Goal: Find specific fact: Find specific fact

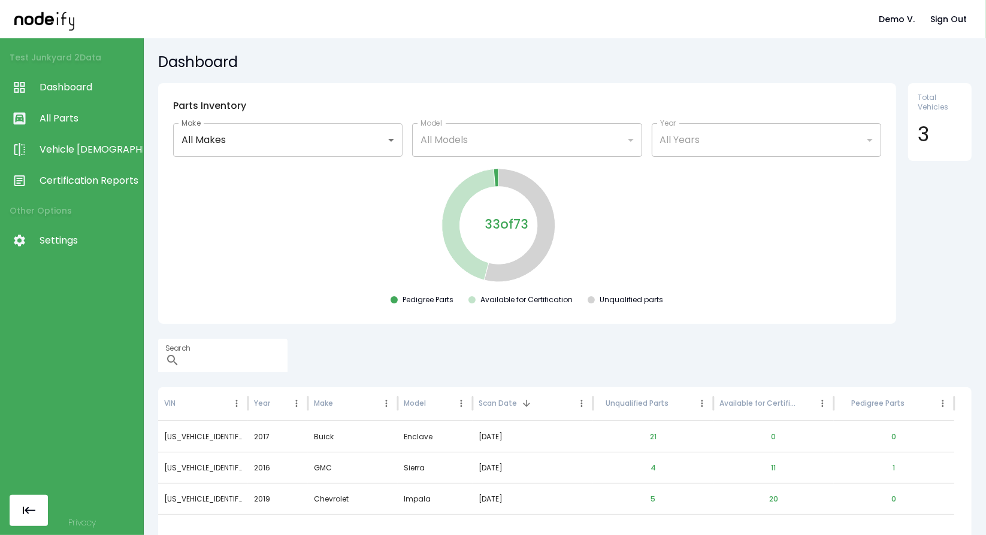
scroll to position [58, 0]
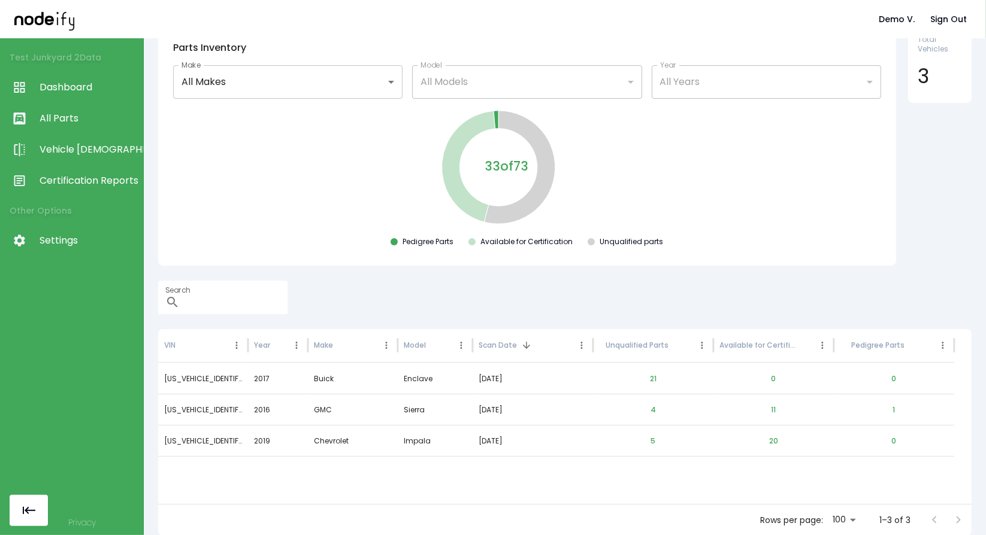
click at [58, 119] on span "All Parts" at bounding box center [89, 118] width 98 height 14
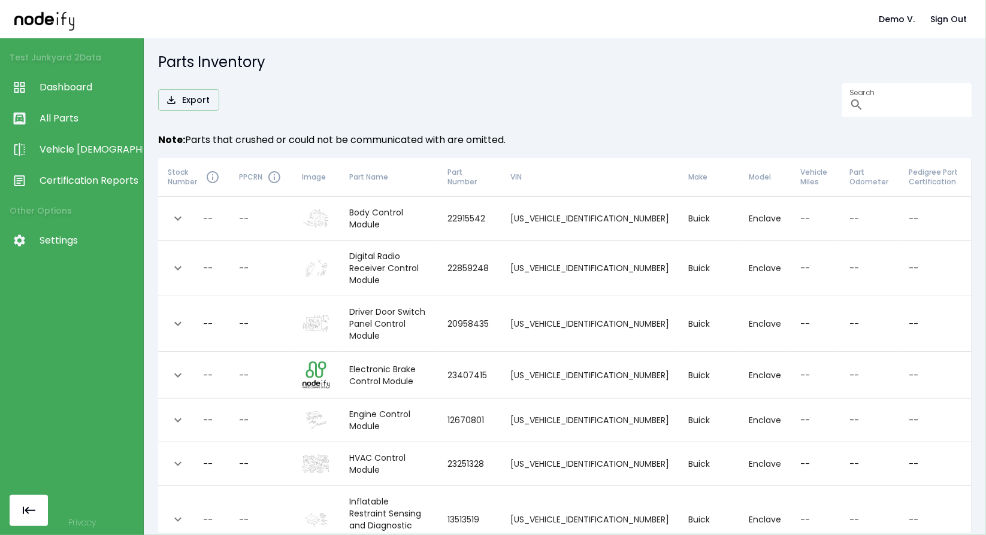
click at [180, 216] on icon "expand row" at bounding box center [178, 218] width 14 height 14
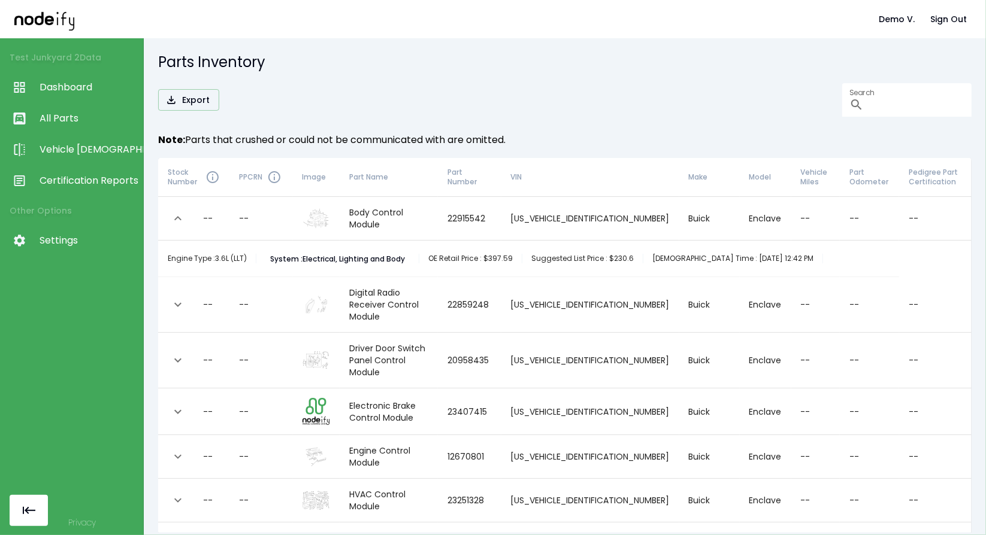
click at [167, 298] on th "--" at bounding box center [193, 305] width 71 height 56
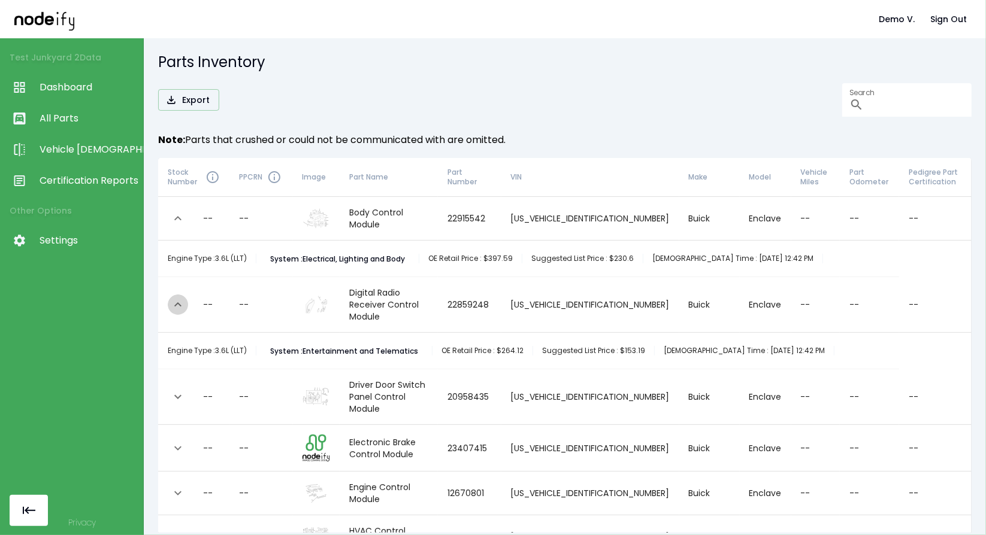
click at [175, 298] on icon "expand row" at bounding box center [178, 305] width 14 height 14
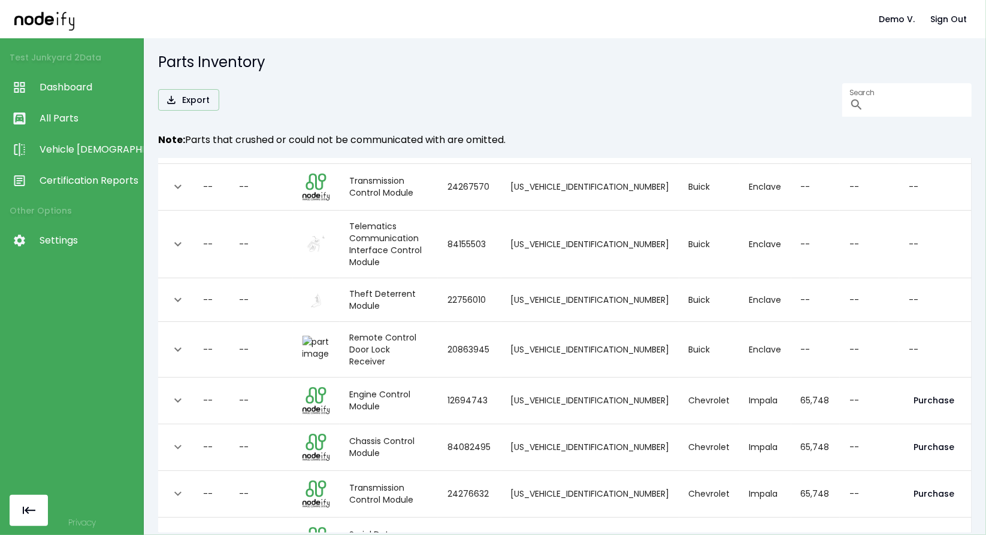
scroll to position [913, 0]
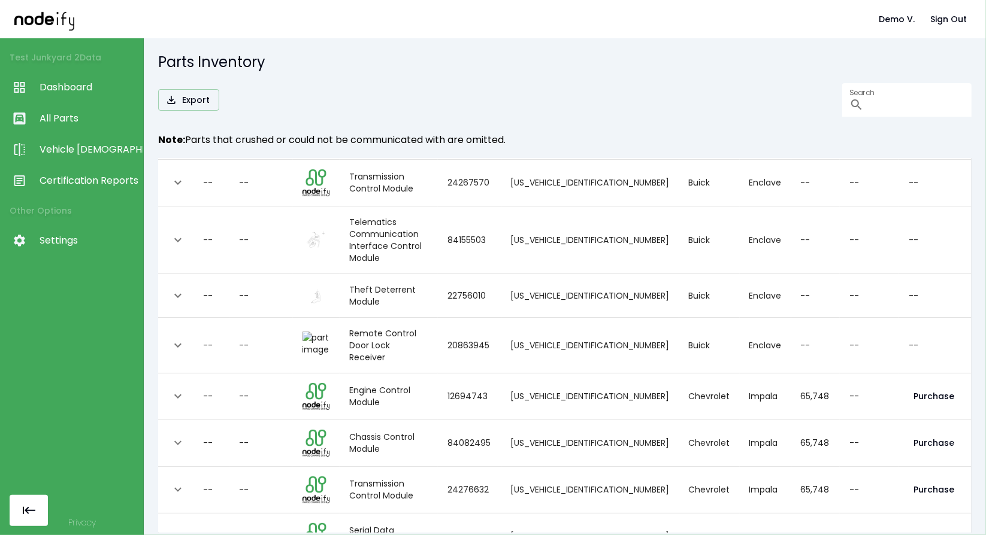
click at [174, 389] on icon "expand row" at bounding box center [178, 396] width 14 height 14
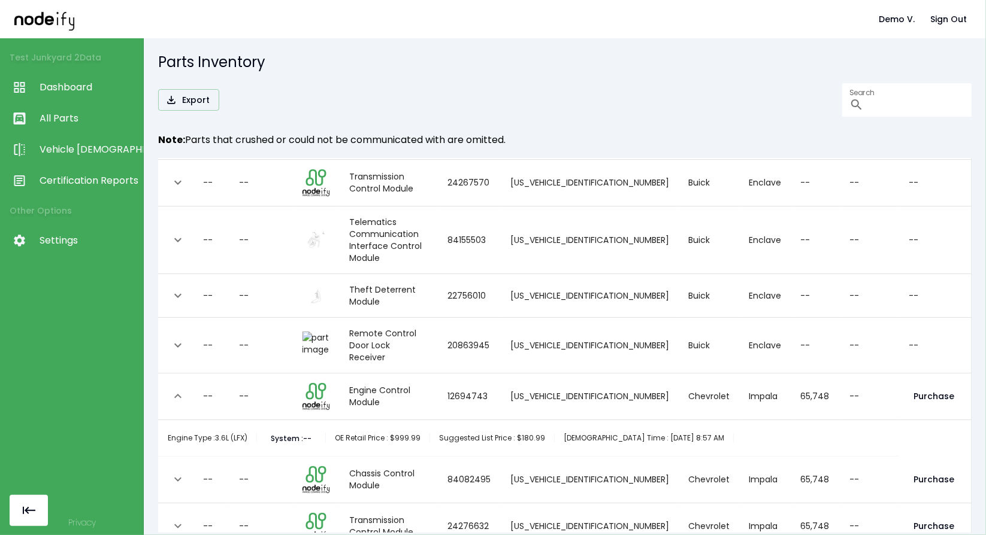
click at [235, 434] on div "Engine Type : 3.6L (LFX)" at bounding box center [212, 439] width 89 height 10
drag, startPoint x: 249, startPoint y: 340, endPoint x: 217, endPoint y: 339, distance: 31.8
click at [217, 434] on div "Engine Type : 3.6L (LFX)" at bounding box center [212, 439] width 89 height 10
copy div "3.6L (LFX)"
